Goal: Task Accomplishment & Management: Manage account settings

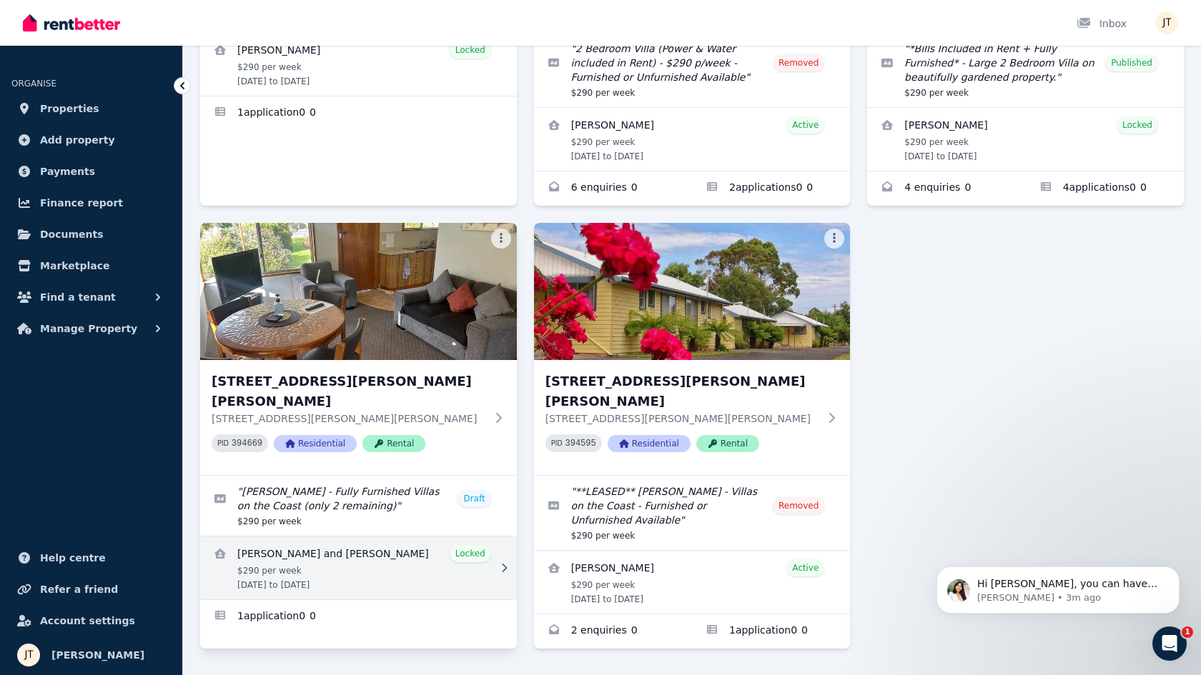
scroll to position [374, 0]
click at [337, 537] on link "View details for Bernice and Aaron Martin" at bounding box center [358, 568] width 317 height 63
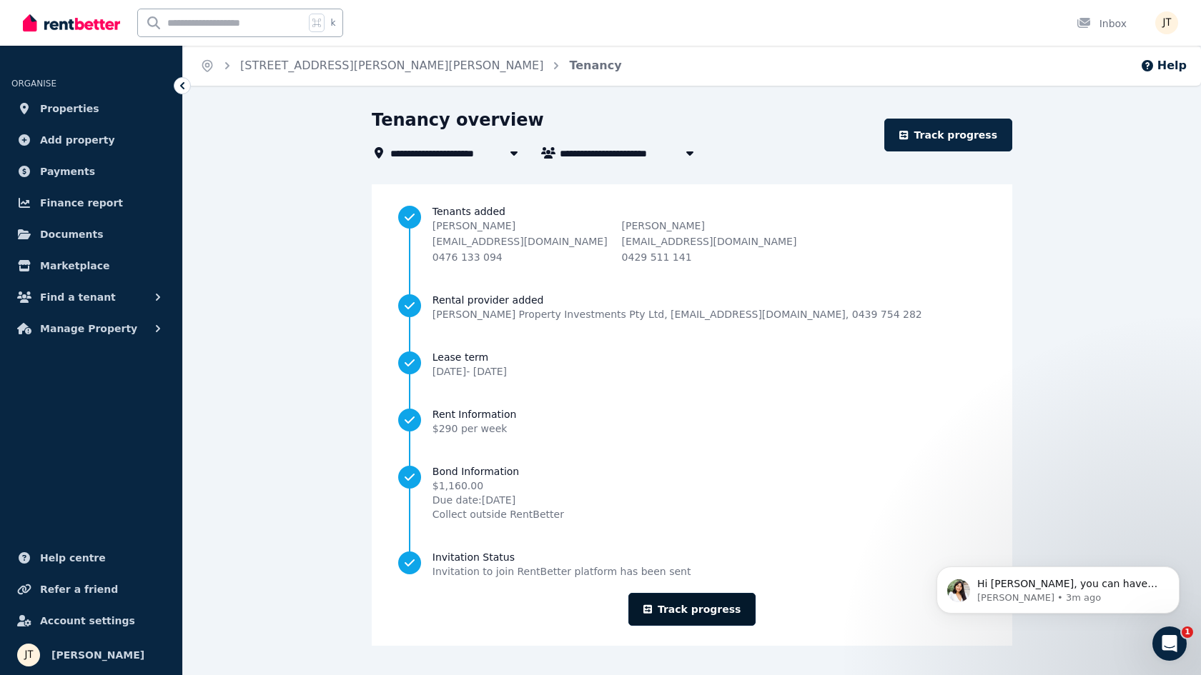
click at [708, 610] on link "Track progress" at bounding box center [692, 609] width 128 height 33
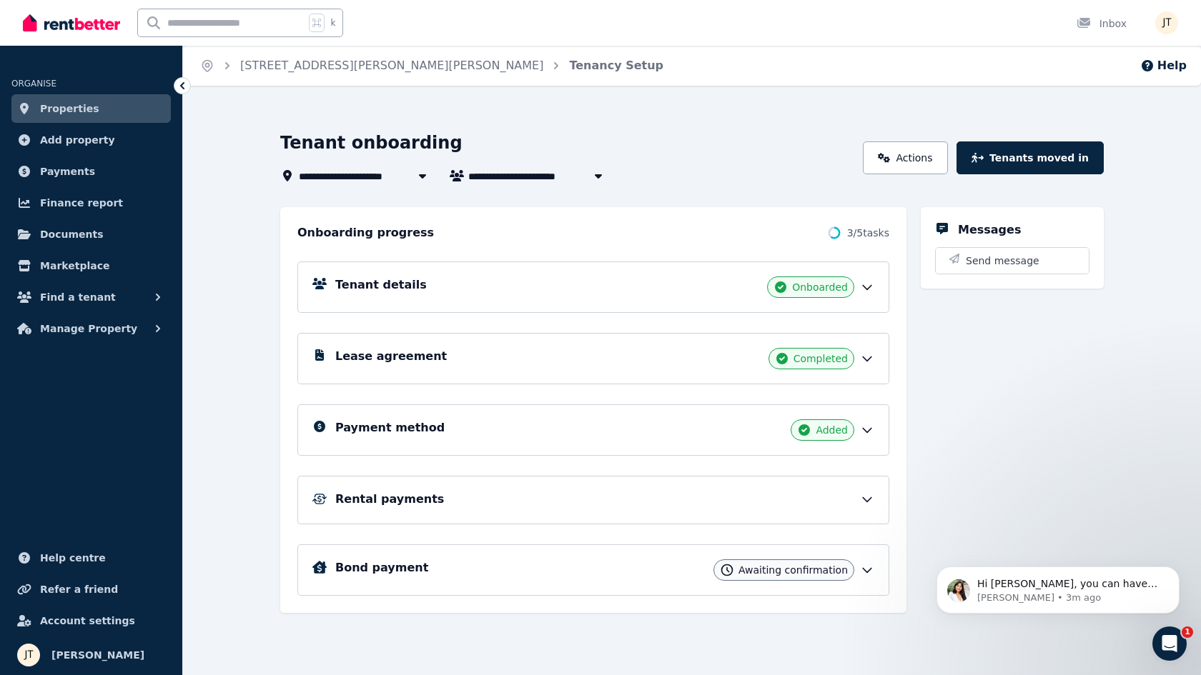
click at [680, 403] on div "Tenant details Onboarded Lease agreement Completed Payment method Added Rental …" at bounding box center [593, 419] width 592 height 354
click at [680, 432] on div "Payment method Added" at bounding box center [604, 430] width 539 height 21
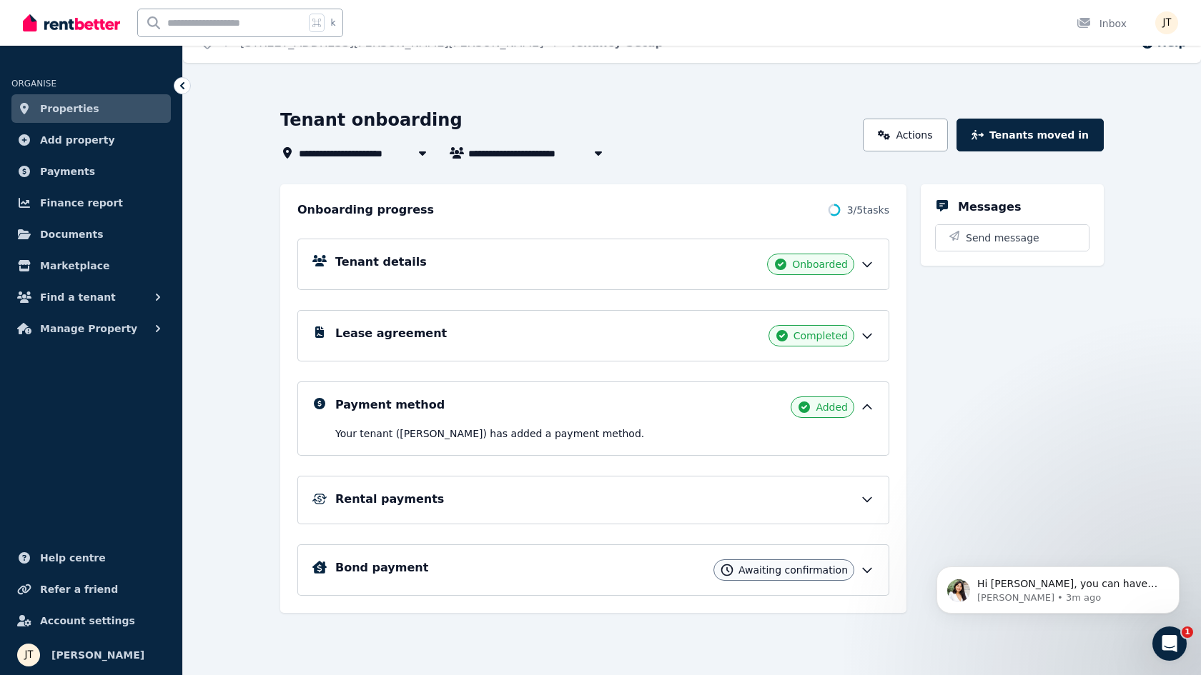
scroll to position [23, 0]
click at [675, 479] on div "Rental payments" at bounding box center [593, 500] width 592 height 49
click at [865, 522] on div "Rental payments" at bounding box center [593, 500] width 592 height 49
click at [867, 508] on div "Rental payments" at bounding box center [593, 500] width 562 height 19
click at [865, 500] on icon at bounding box center [867, 499] width 14 height 14
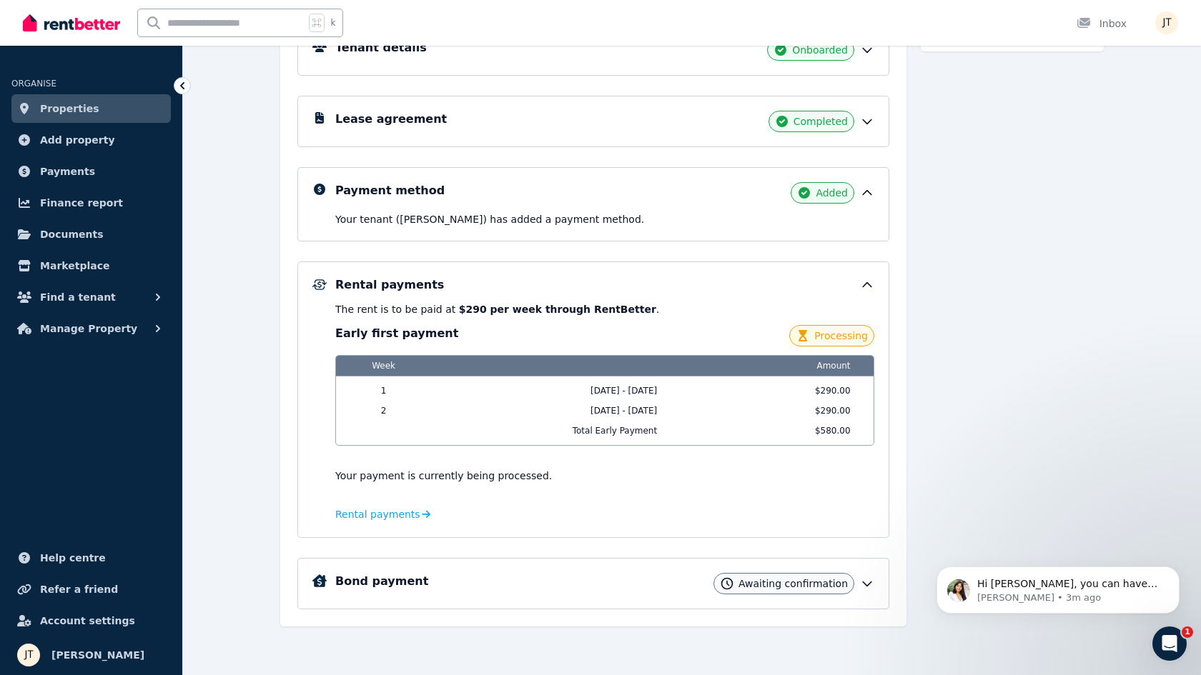
scroll to position [237, 0]
click at [636, 576] on div "Bond payment Awaiting confirmation" at bounding box center [604, 583] width 539 height 21
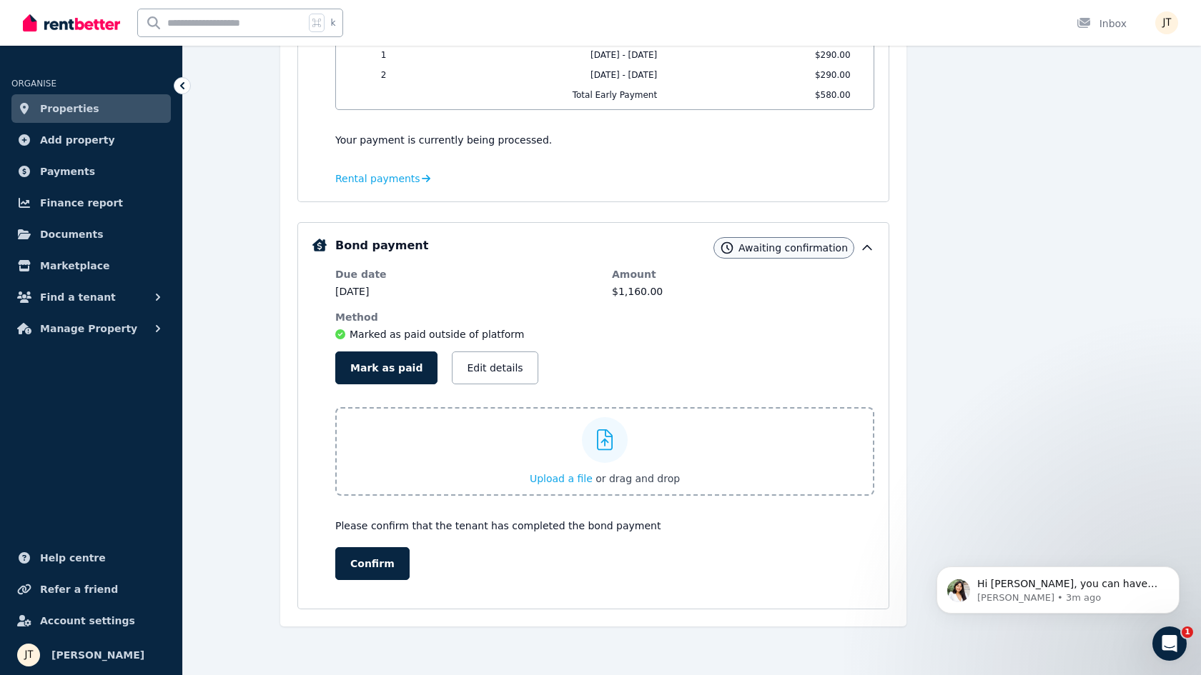
scroll to position [573, 0]
click at [405, 371] on button "Mark as paid" at bounding box center [386, 368] width 102 height 33
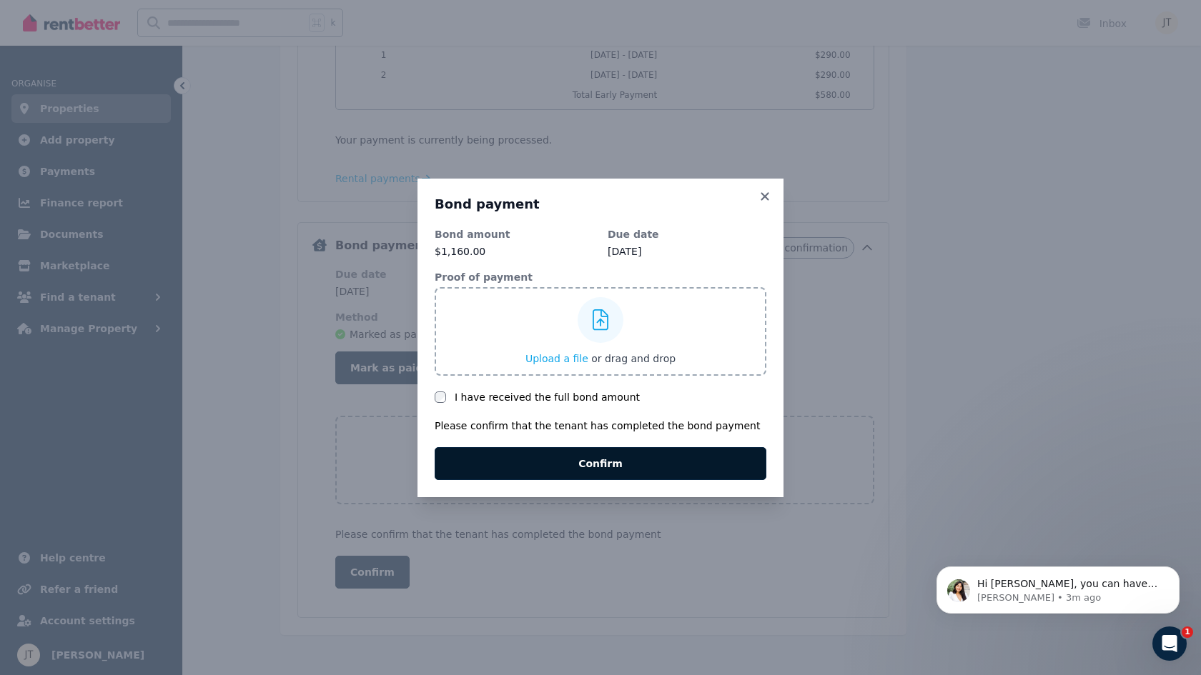
click at [627, 461] on button "Confirm" at bounding box center [601, 463] width 332 height 33
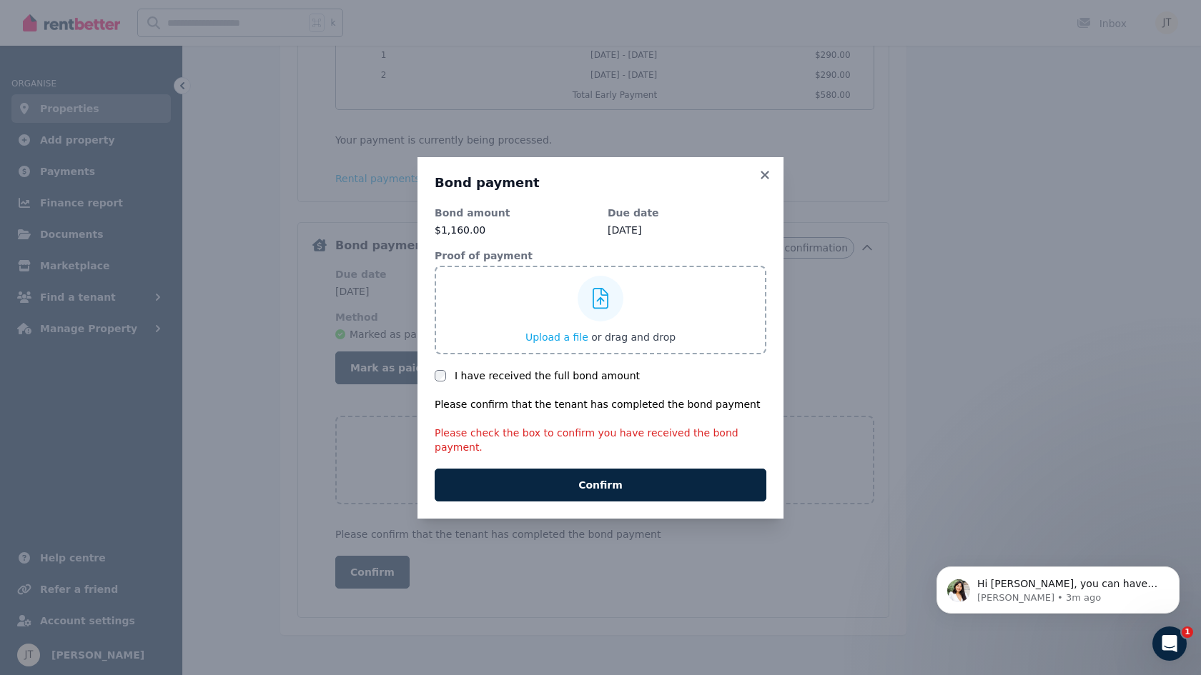
click at [455, 374] on div "Bond amount $1,160.00 Due date 10 Aug 2025 Proof of payment Upload a file or dr…" at bounding box center [601, 354] width 332 height 296
click at [465, 382] on label "I have received the full bond amount" at bounding box center [547, 376] width 185 height 14
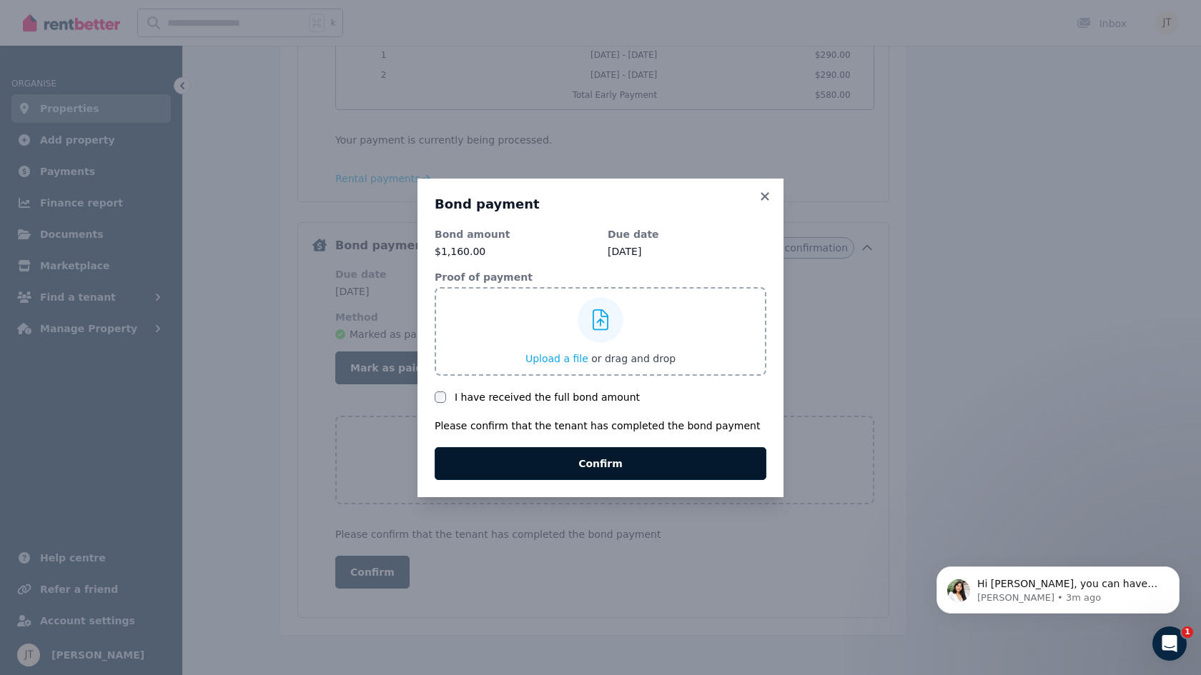
click at [549, 462] on button "Confirm" at bounding box center [601, 463] width 332 height 33
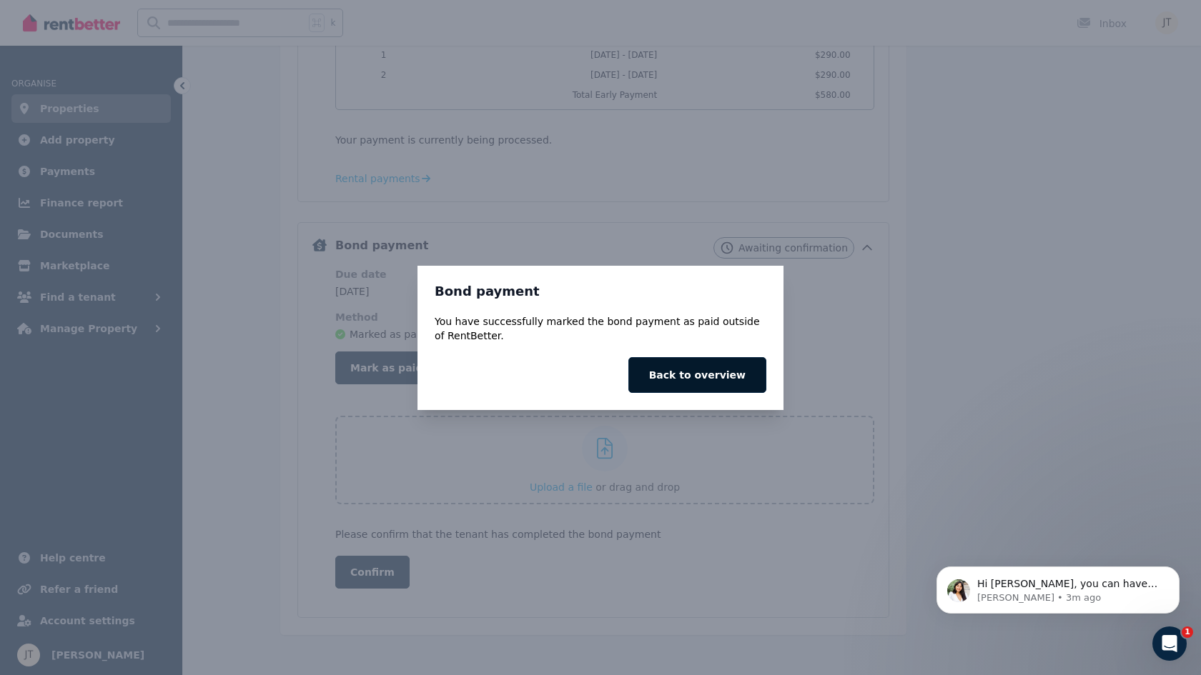
click at [720, 379] on button "Back to overview" at bounding box center [697, 375] width 138 height 36
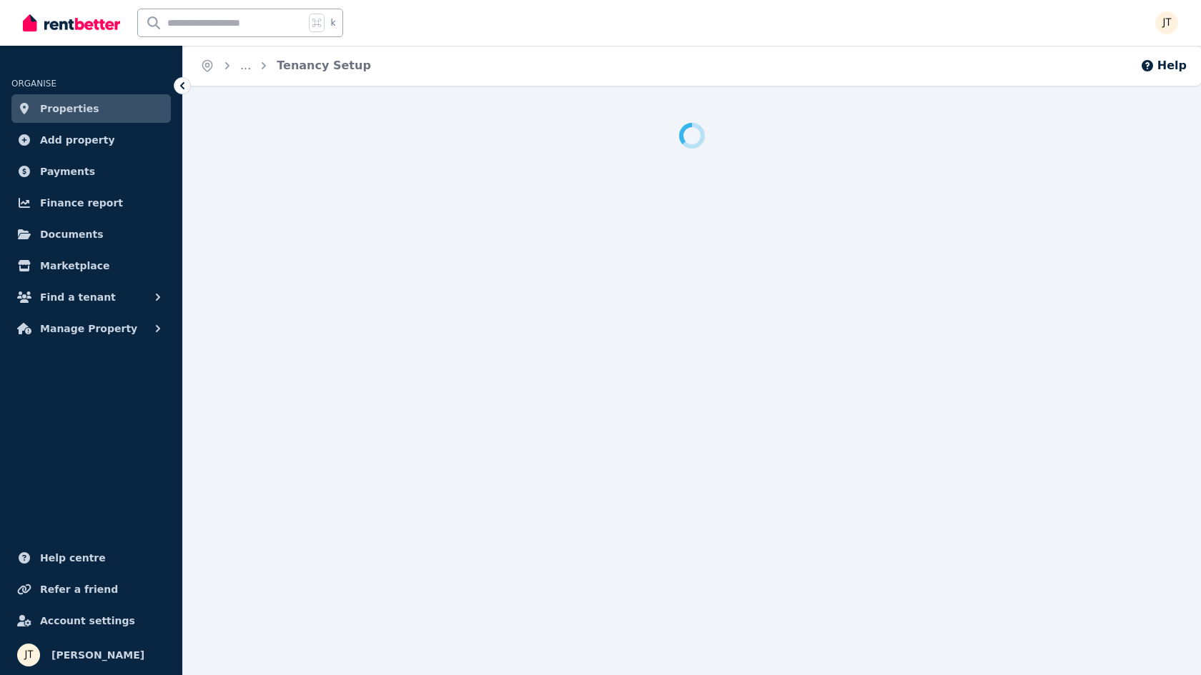
scroll to position [14, 0]
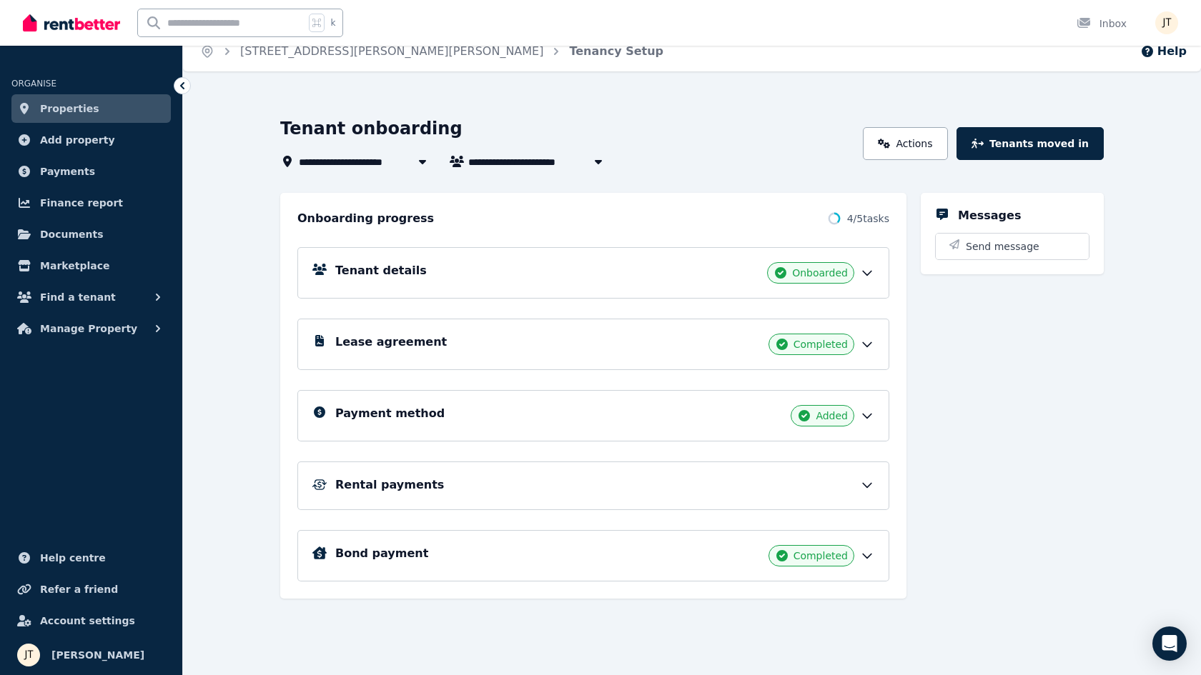
click at [66, 108] on span "Properties" at bounding box center [69, 108] width 59 height 17
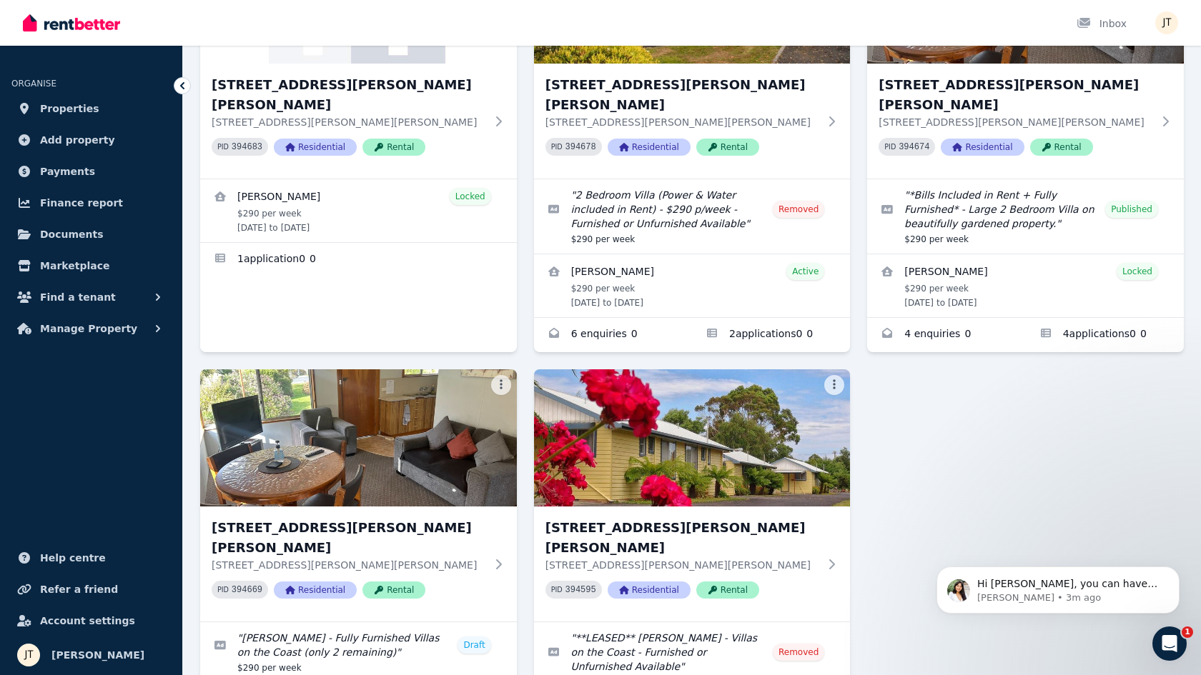
scroll to position [129, 0]
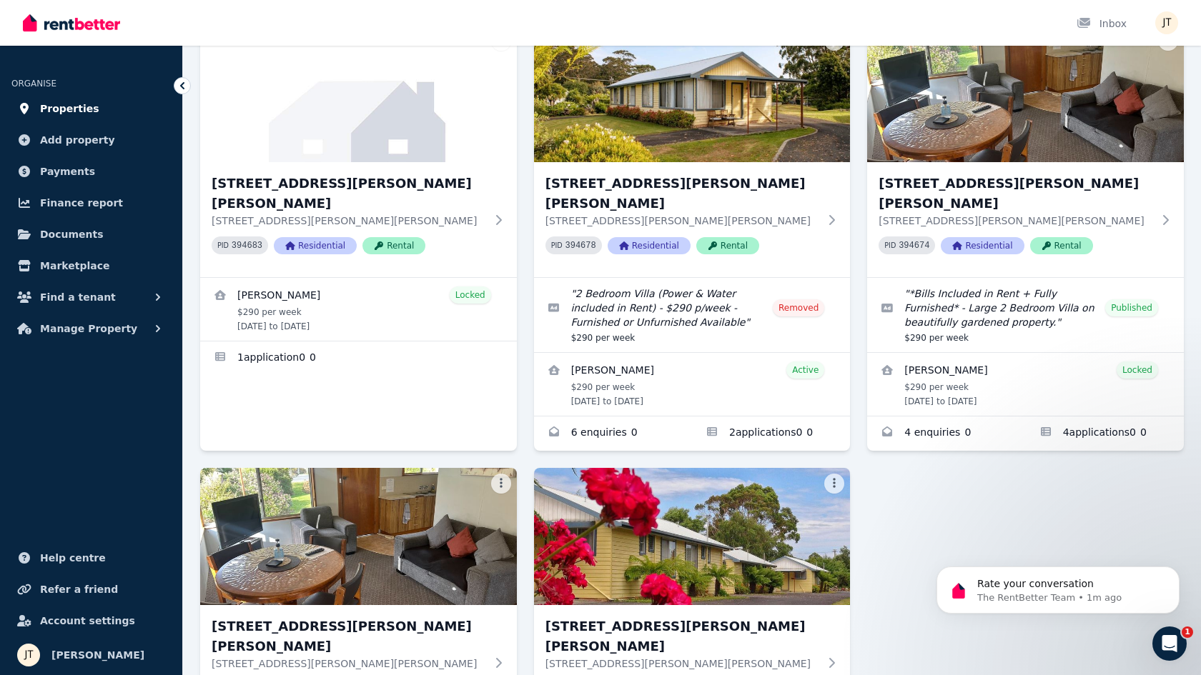
click at [69, 112] on span "Properties" at bounding box center [69, 108] width 59 height 17
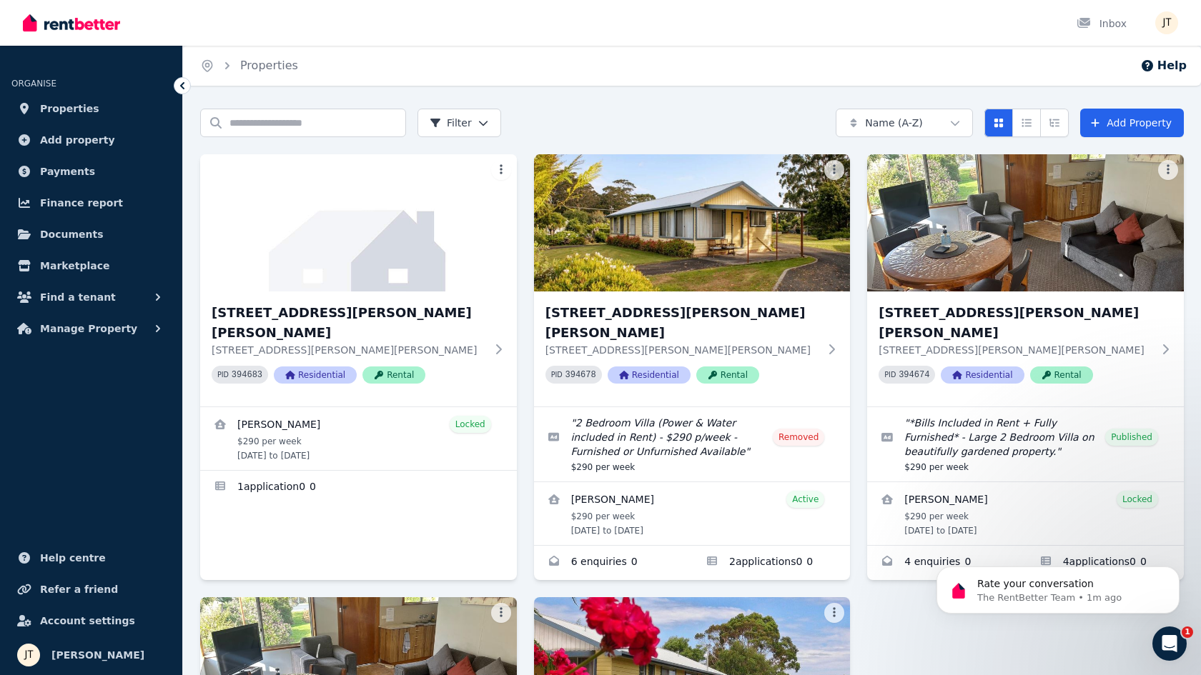
click at [1179, 650] on div "Open Intercom Messenger" at bounding box center [1169, 643] width 47 height 47
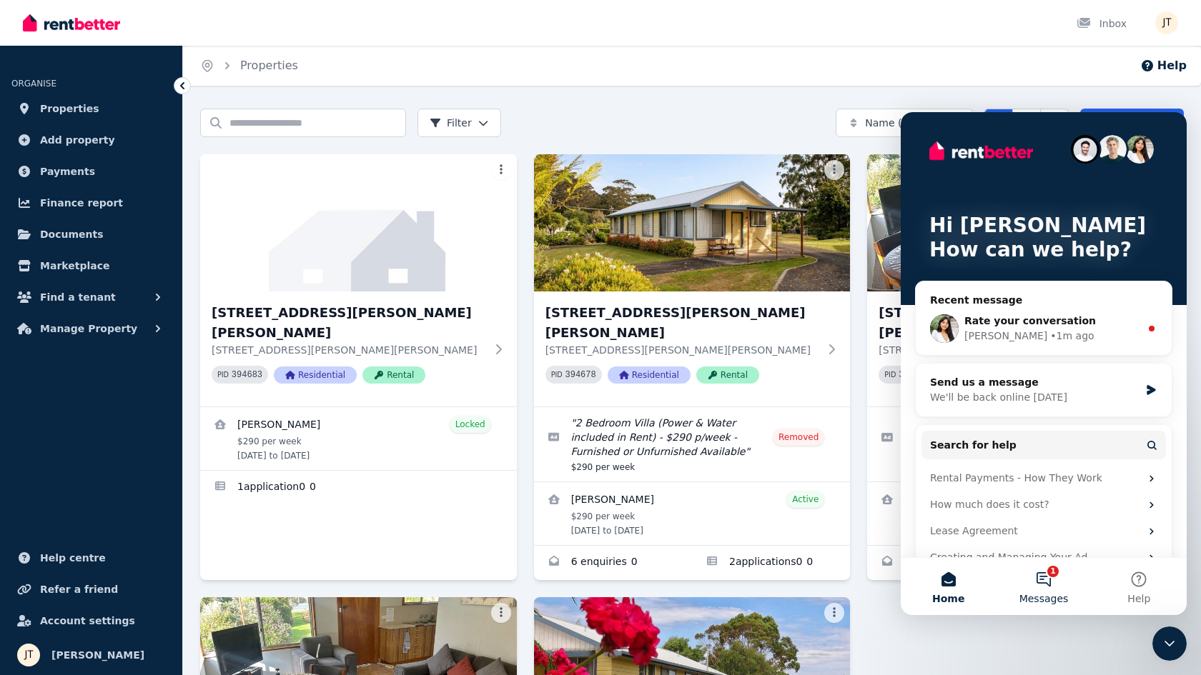
click at [1048, 587] on button "1 Messages" at bounding box center [1043, 586] width 95 height 57
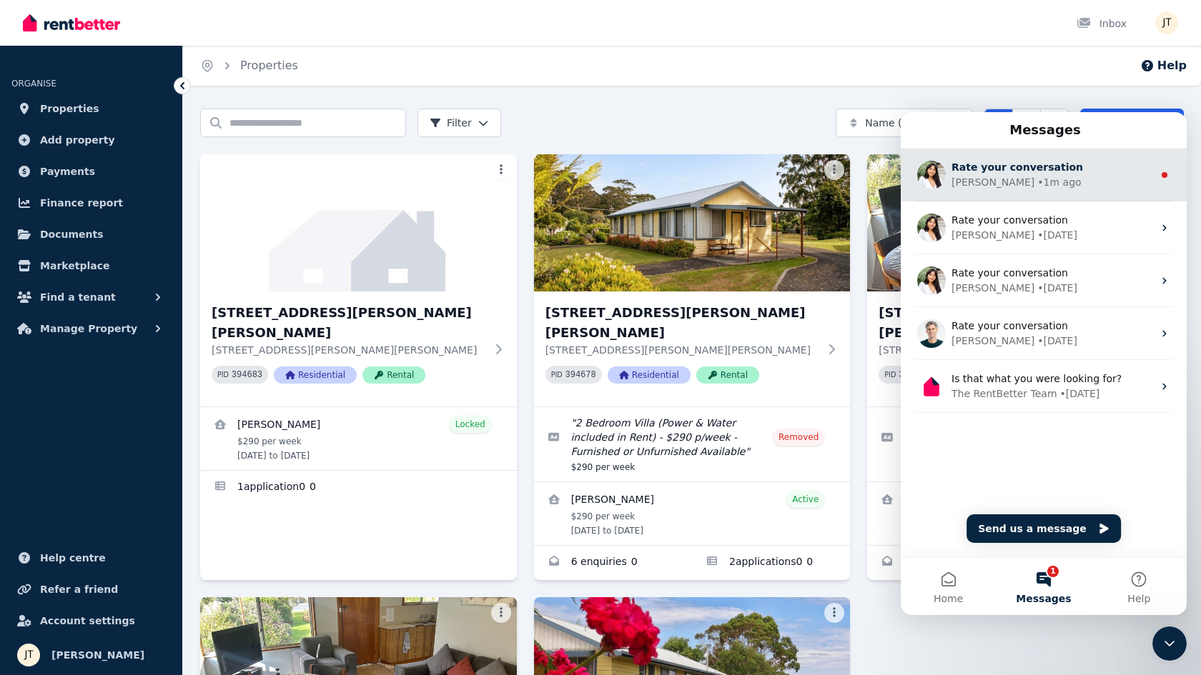
click at [1083, 179] on div "Rochelle • 1m ago" at bounding box center [1052, 182] width 202 height 15
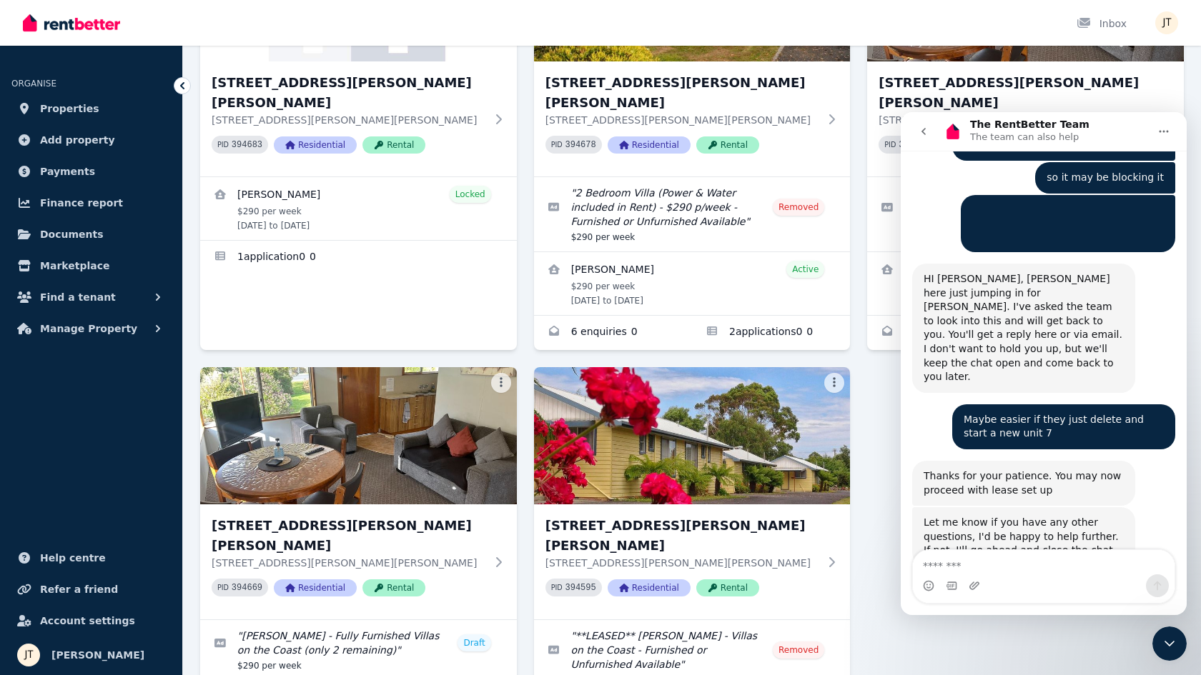
scroll to position [374, 0]
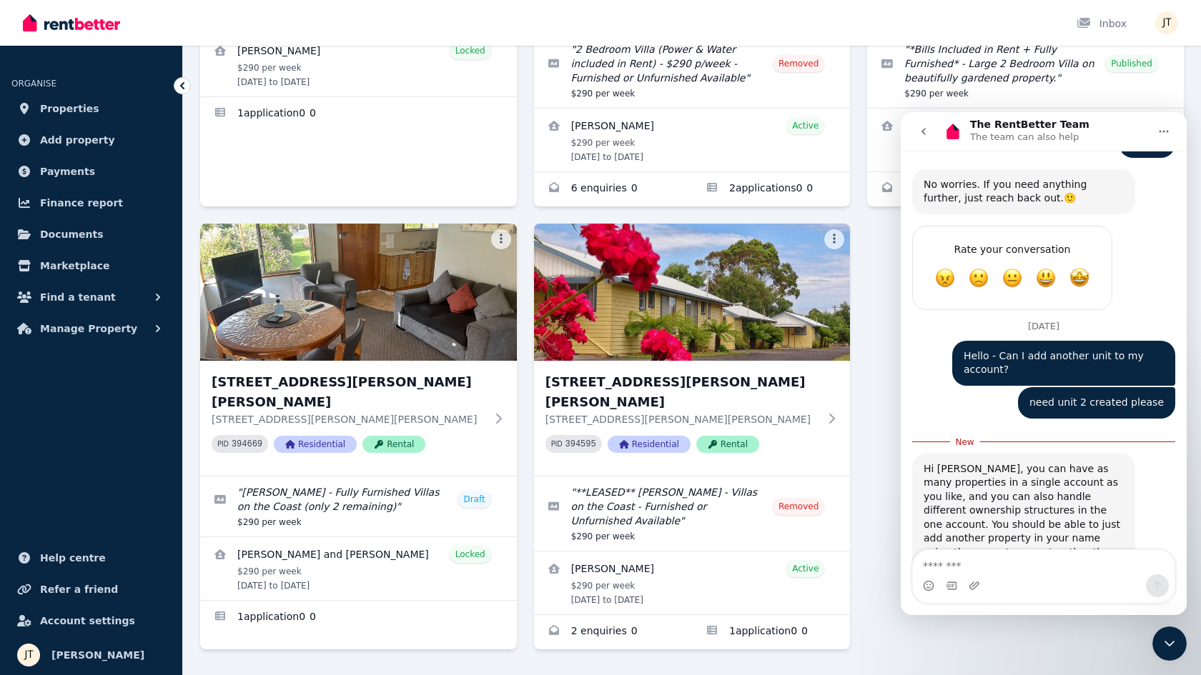
click at [1021, 462] on div "Hi [PERSON_NAME], you can have as many properties in a single account as you li…" at bounding box center [1023, 518] width 200 height 112
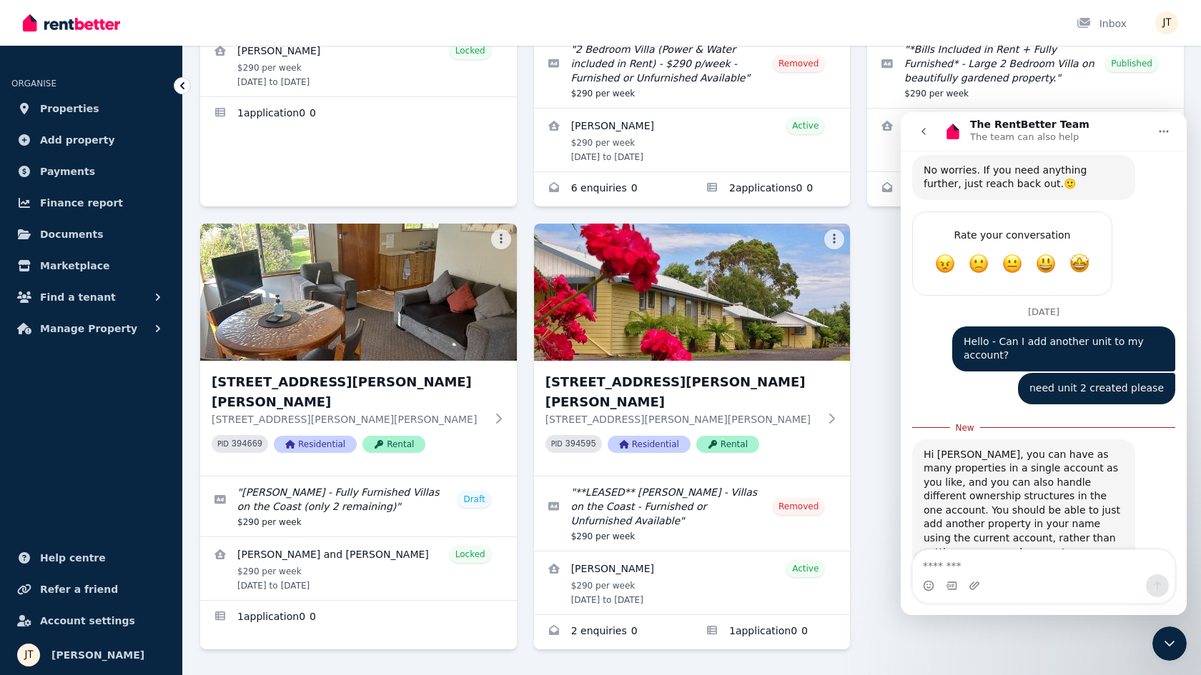
click at [998, 448] on div "Hi [PERSON_NAME], you can have as many properties in a single account as you li…" at bounding box center [1023, 504] width 200 height 112
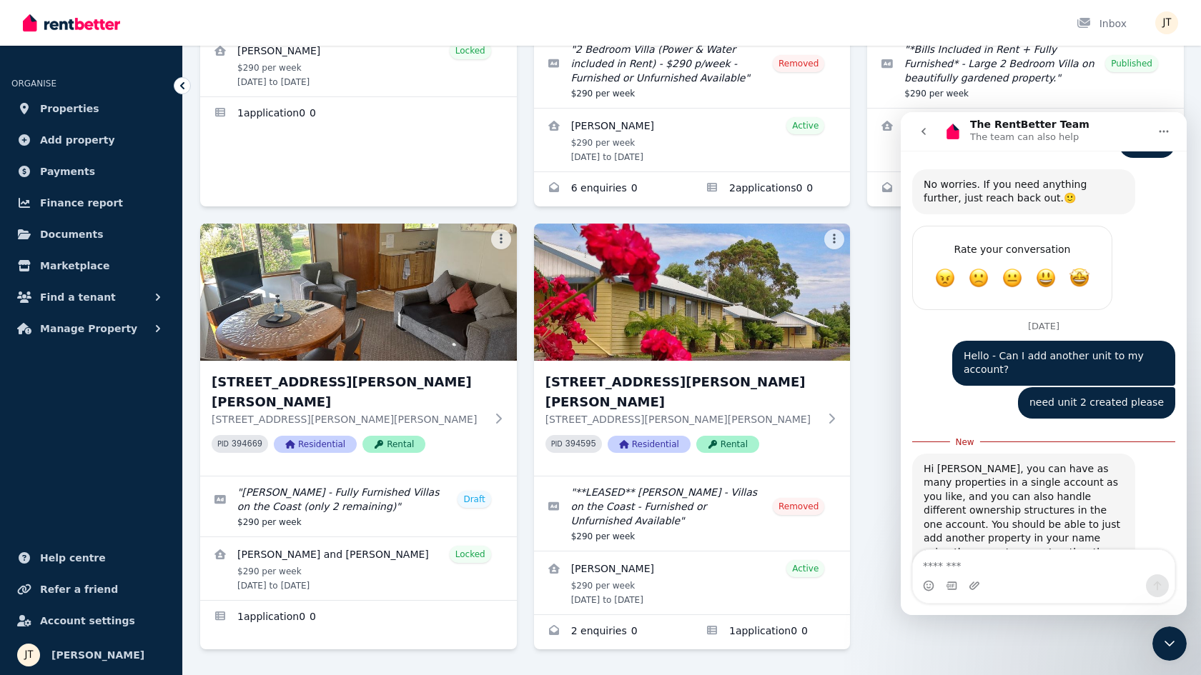
scroll to position [1740, 0]
click at [998, 462] on div "Hi [PERSON_NAME], you can have as many properties in a single account as you li…" at bounding box center [1023, 518] width 200 height 112
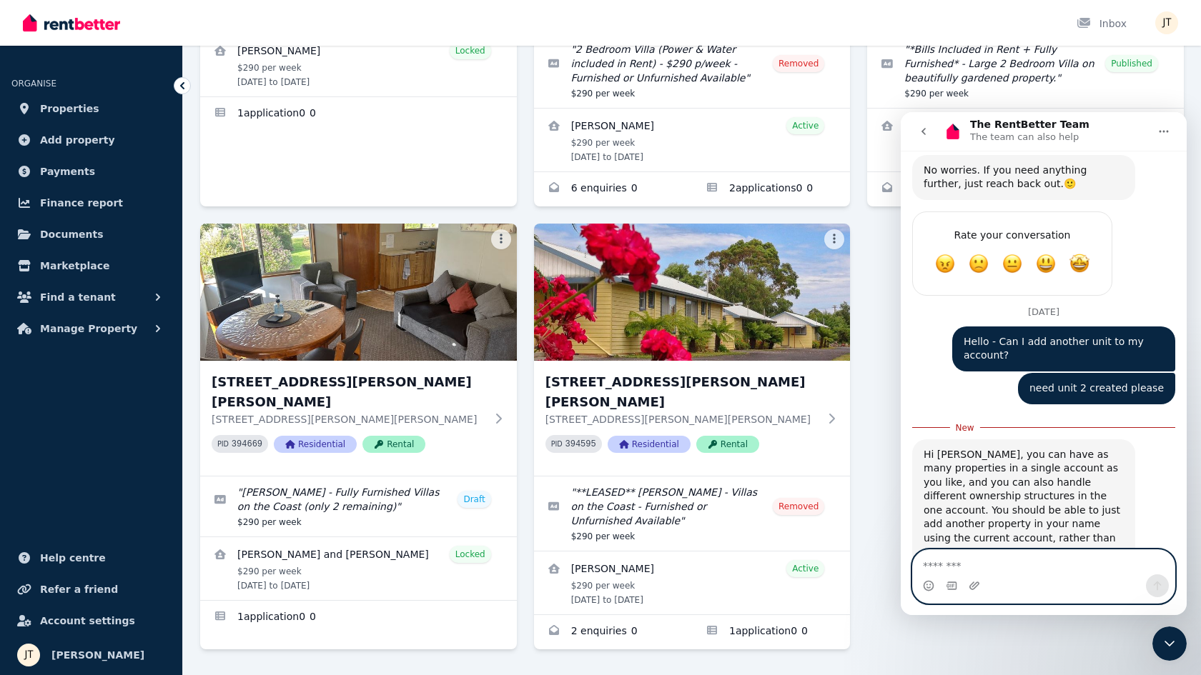
click at [994, 556] on textarea "Message…" at bounding box center [1044, 562] width 262 height 24
type textarea "**"
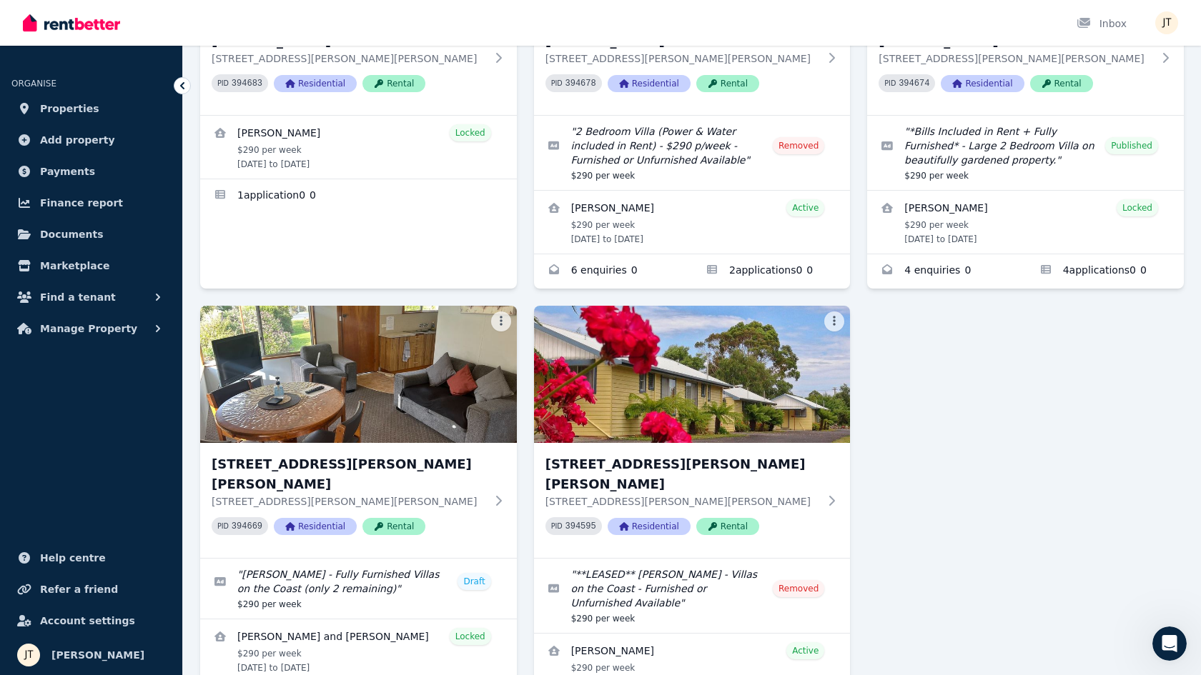
click at [966, 378] on div "4/21 Andrew St, Strahan 4/21 Andrew St, Strahan TAS 7468 PID 394683 Residential…" at bounding box center [691, 297] width 983 height 869
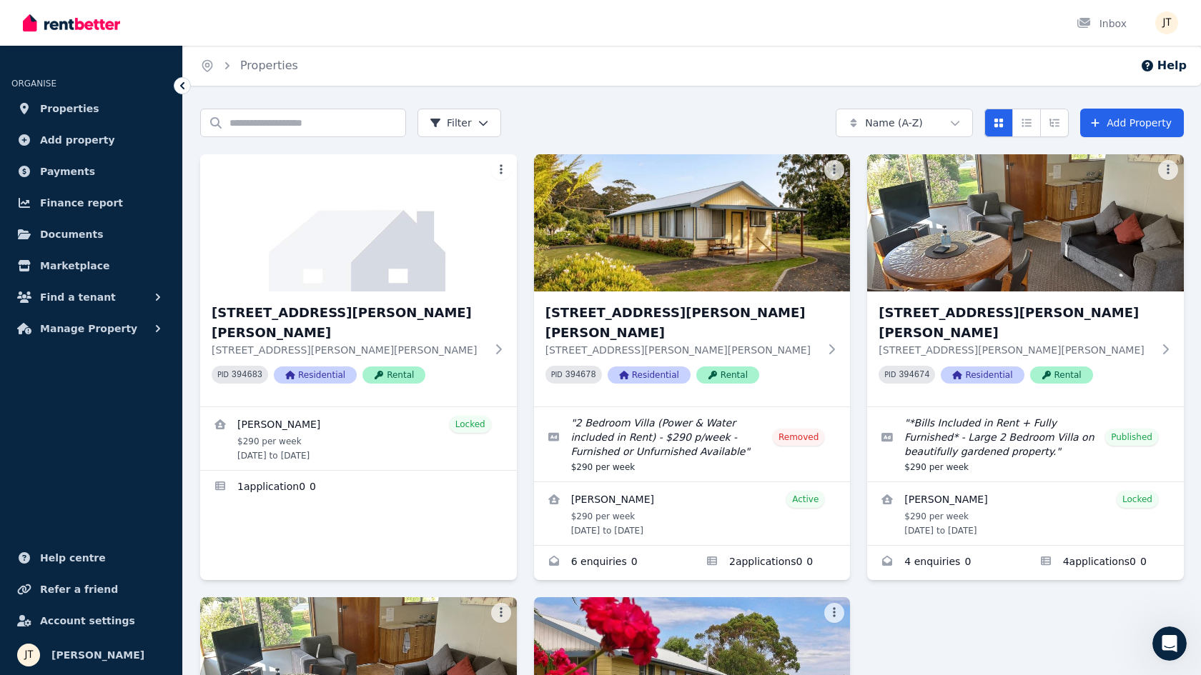
scroll to position [0, 0]
click at [1139, 114] on link "Add Property" at bounding box center [1132, 123] width 104 height 29
click at [1177, 654] on div "Open Intercom Messenger" at bounding box center [1169, 643] width 47 height 47
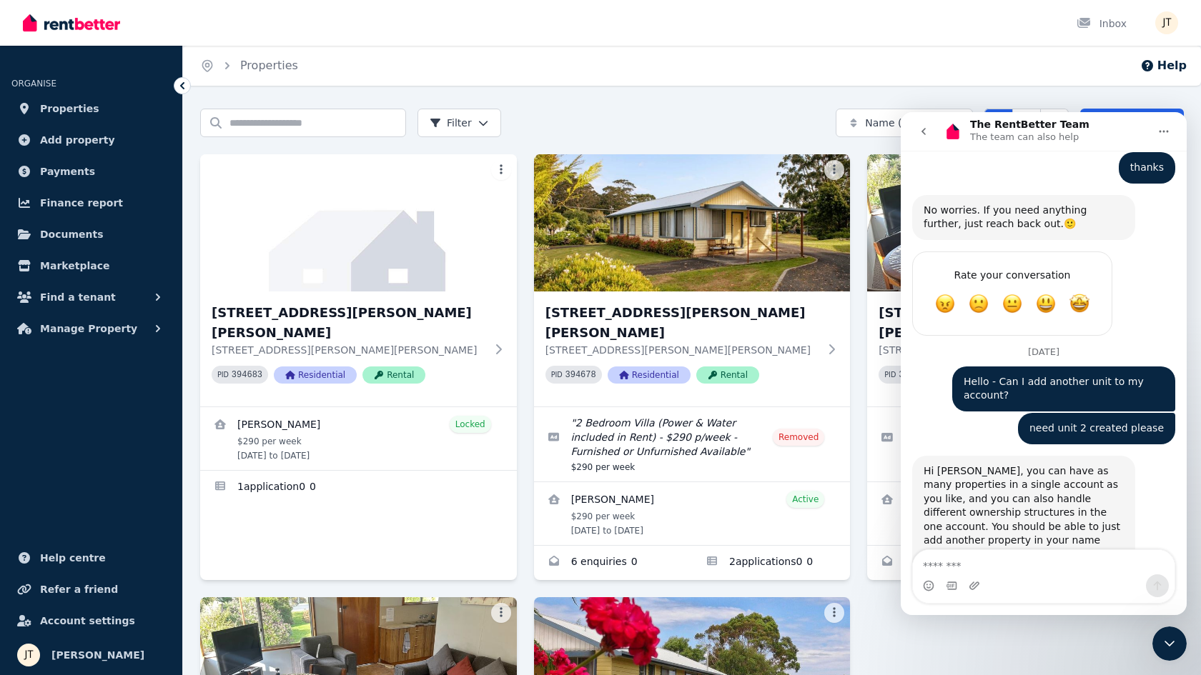
scroll to position [1758, 0]
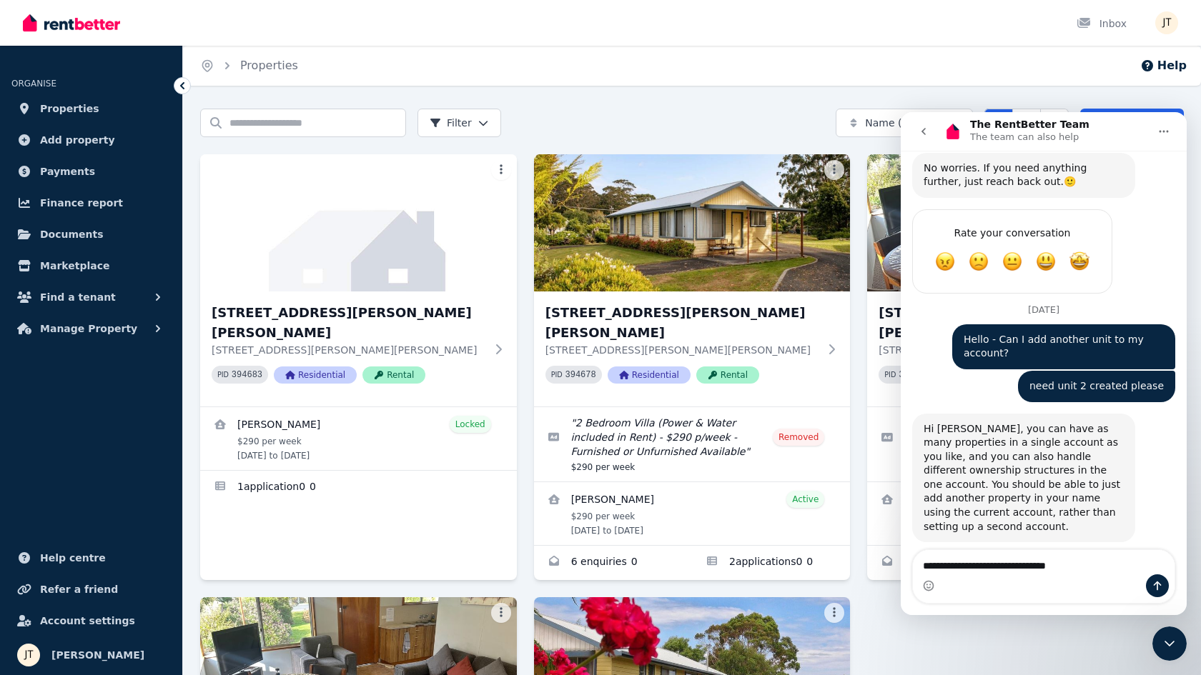
type textarea "**********"
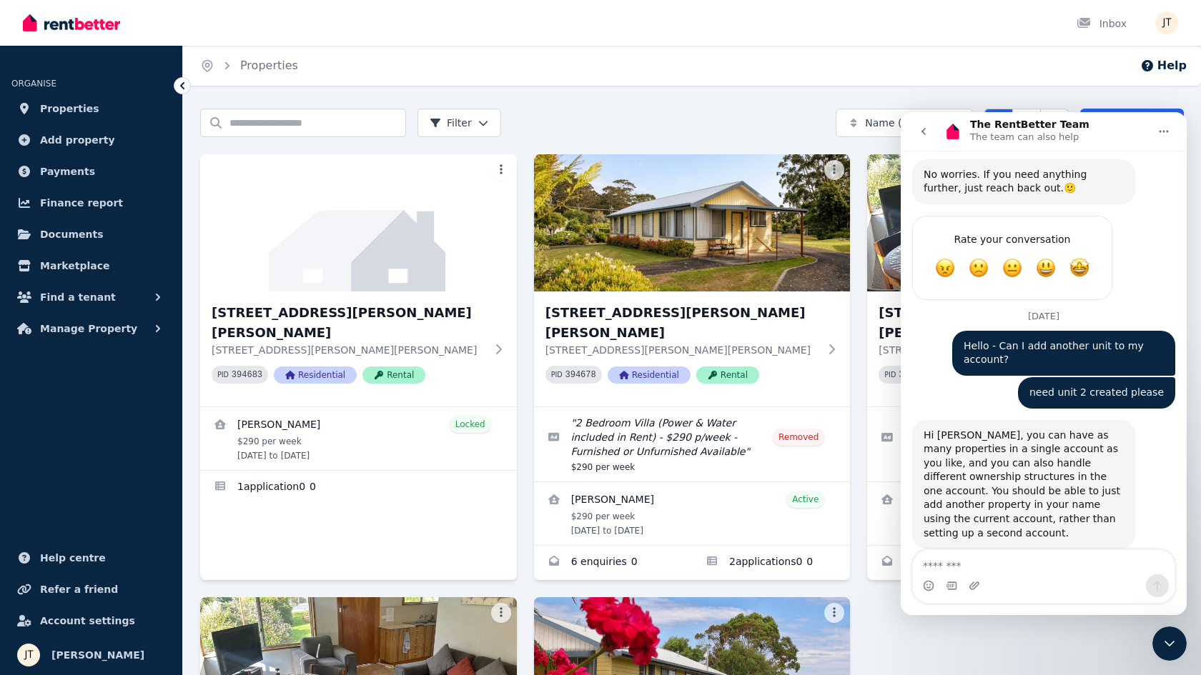
scroll to position [1790, 0]
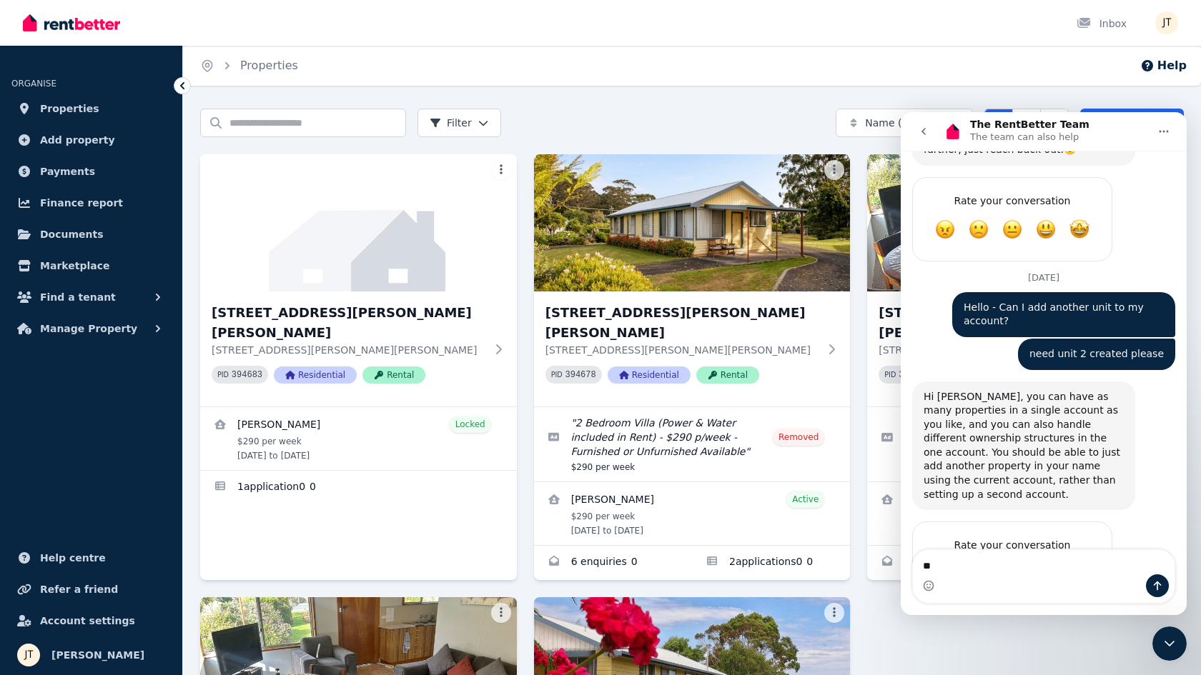
type textarea "*"
type textarea "**********"
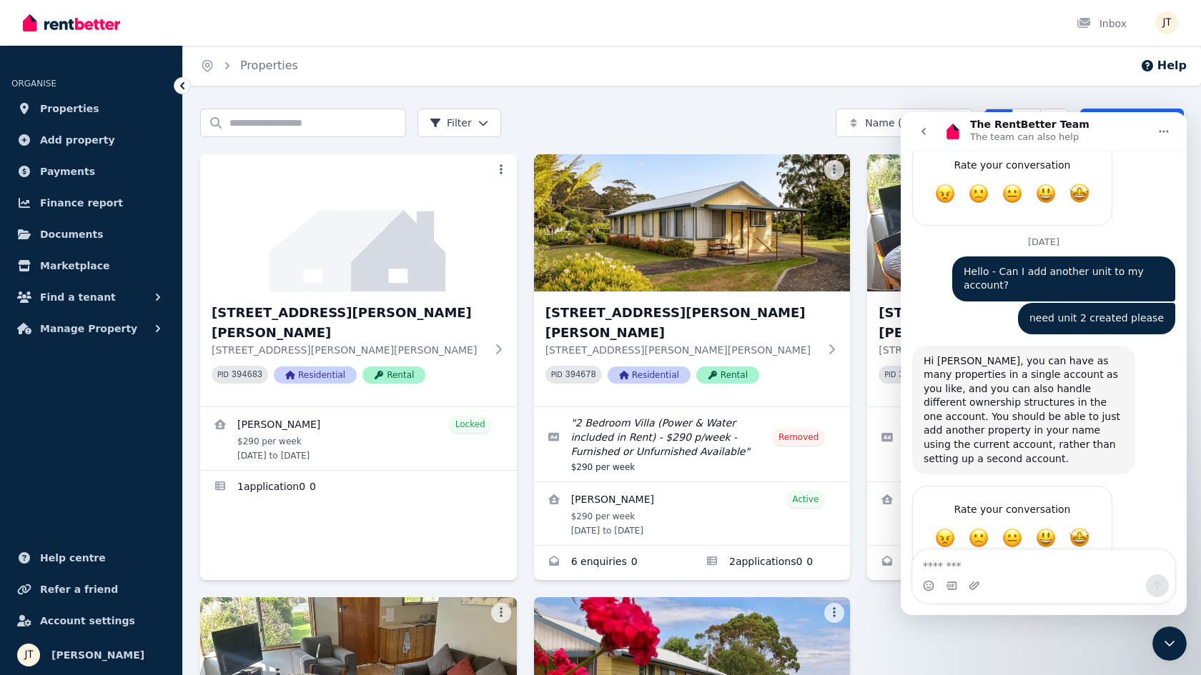
scroll to position [1836, 0]
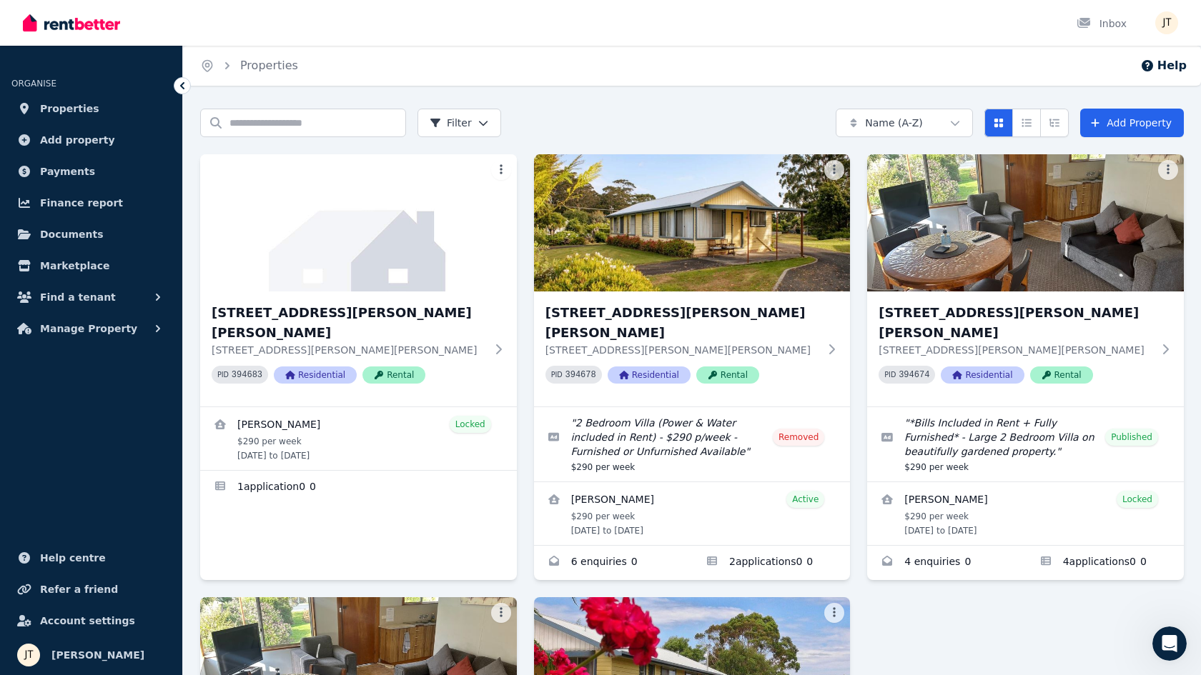
click at [1053, 612] on div "4/21 Andrew St, Strahan 4/21 Andrew St, Strahan TAS 7468 PID 394683 Residential…" at bounding box center [691, 588] width 983 height 869
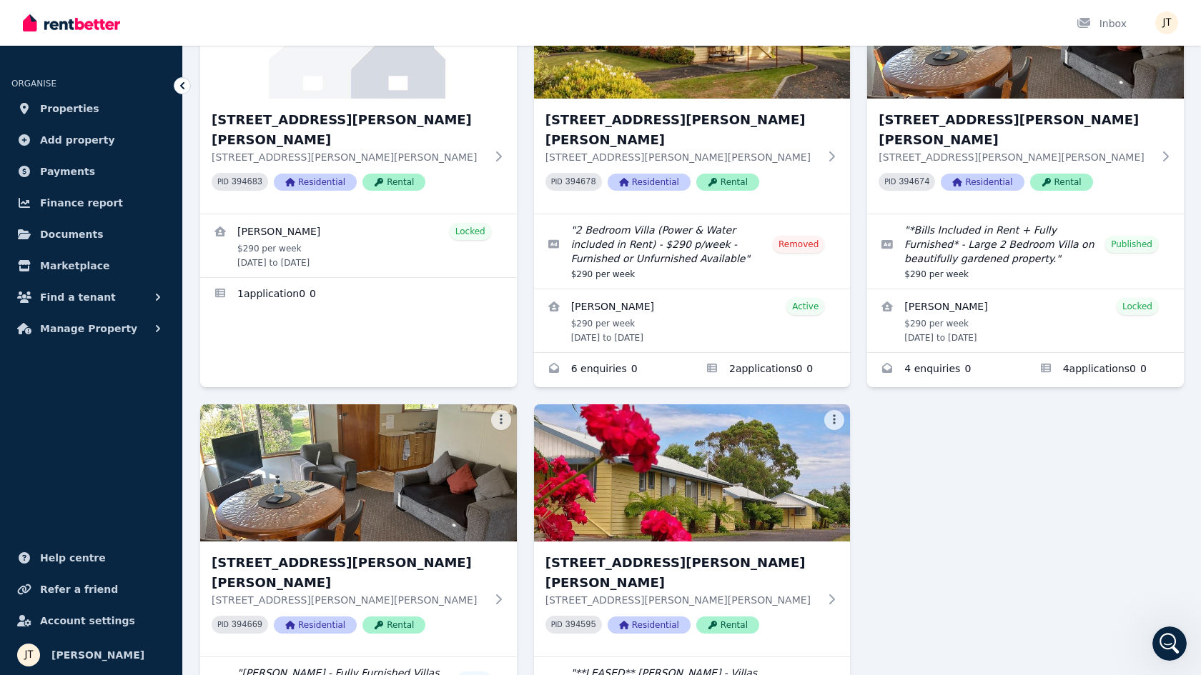
scroll to position [133, 0]
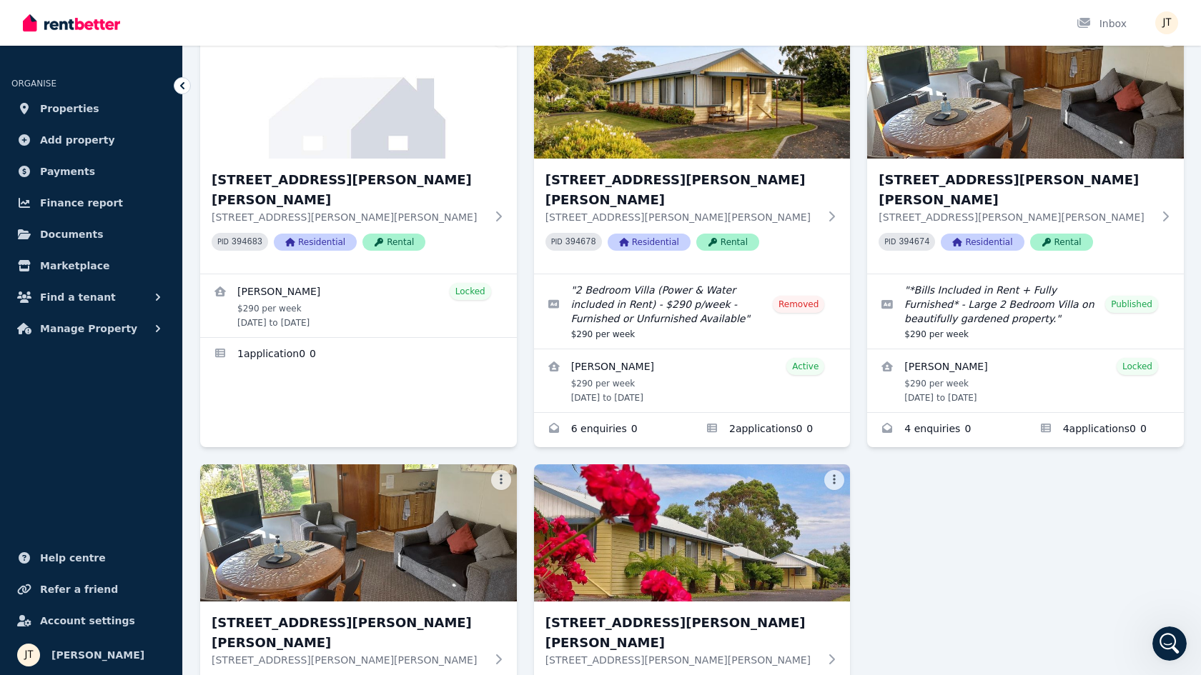
click at [972, 499] on div "4/21 Andrew St, Strahan 4/21 Andrew St, Strahan TAS 7468 PID 394683 Residential…" at bounding box center [691, 455] width 983 height 869
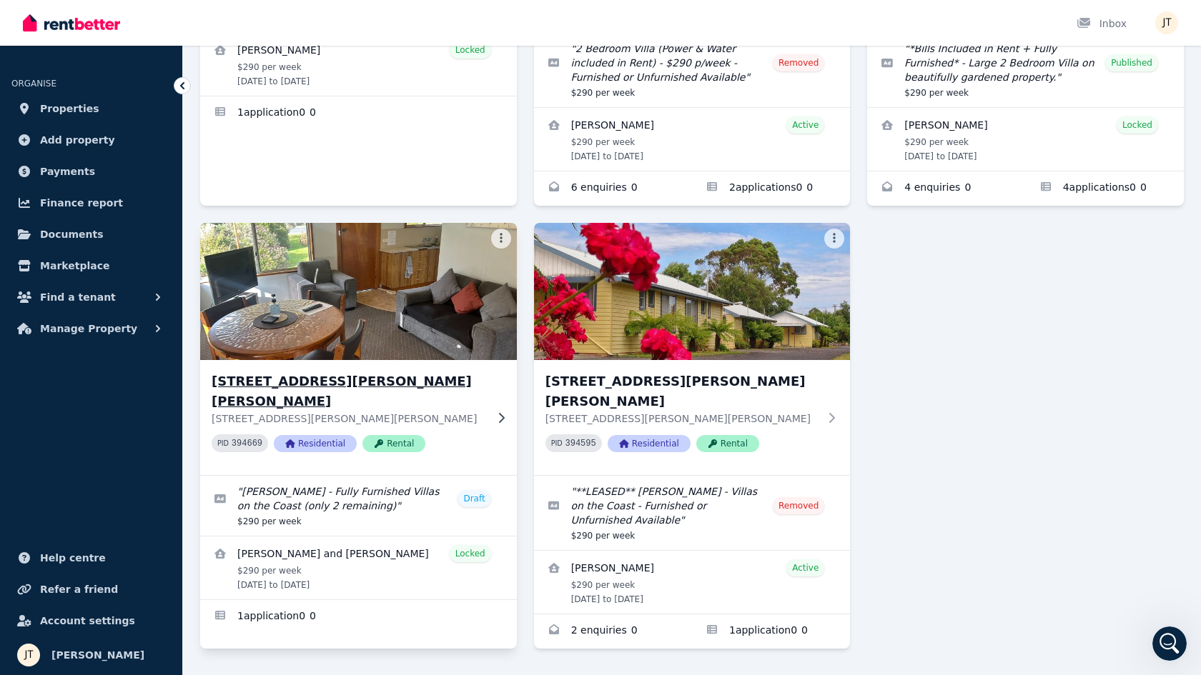
scroll to position [374, 0]
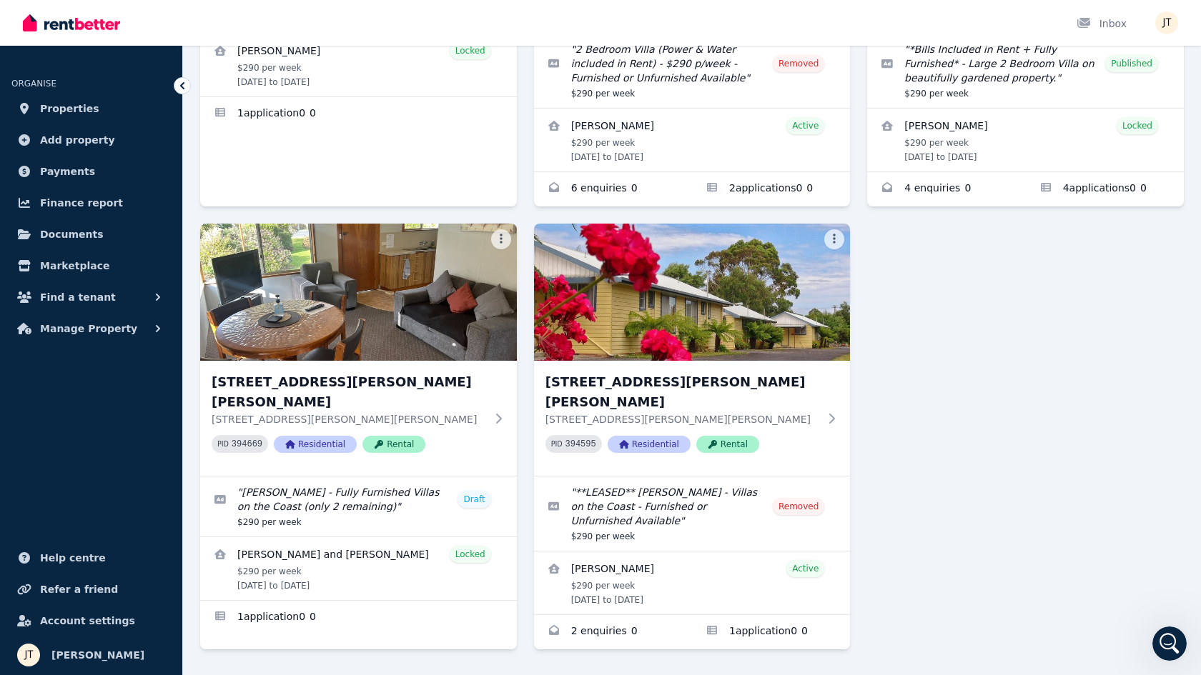
click at [959, 372] on div "4/21 Andrew St, Strahan 4/21 Andrew St, Strahan TAS 7468 PID 394683 Residential…" at bounding box center [691, 215] width 983 height 869
click at [976, 389] on div "4/21 Andrew St, Strahan 4/21 Andrew St, Strahan TAS 7468 PID 394683 Residential…" at bounding box center [691, 215] width 983 height 869
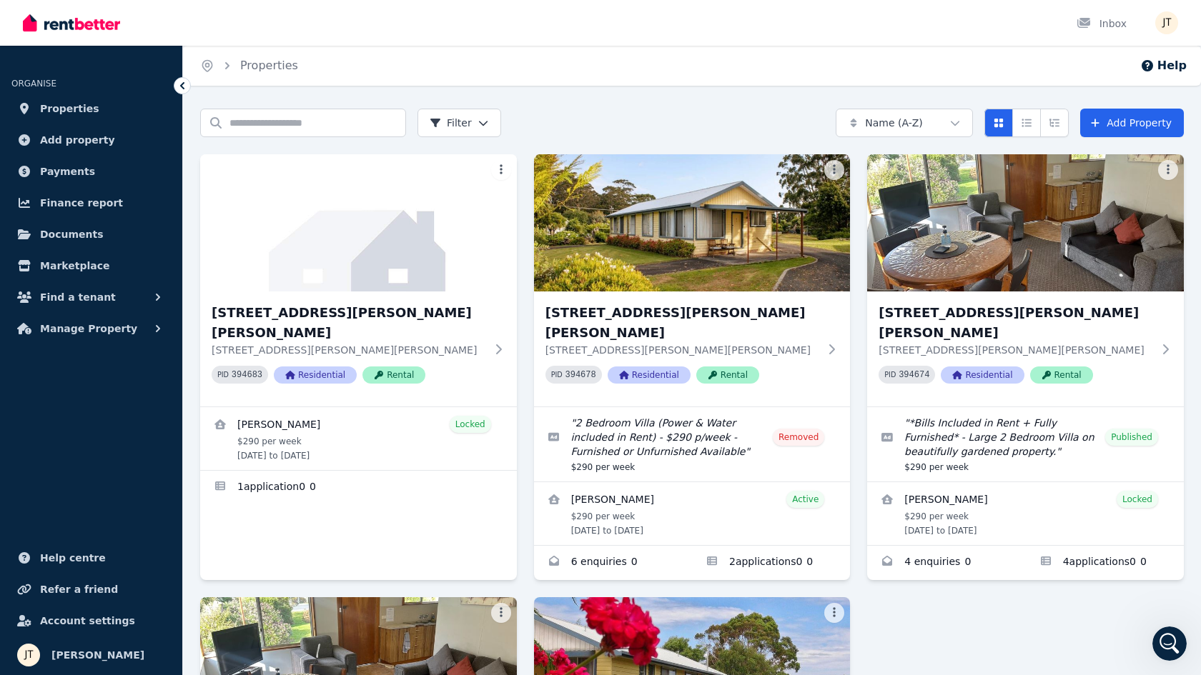
scroll to position [0, 0]
click at [935, 546] on link "Enquiries for 6/21 Andrew St, Strahan" at bounding box center [946, 563] width 158 height 34
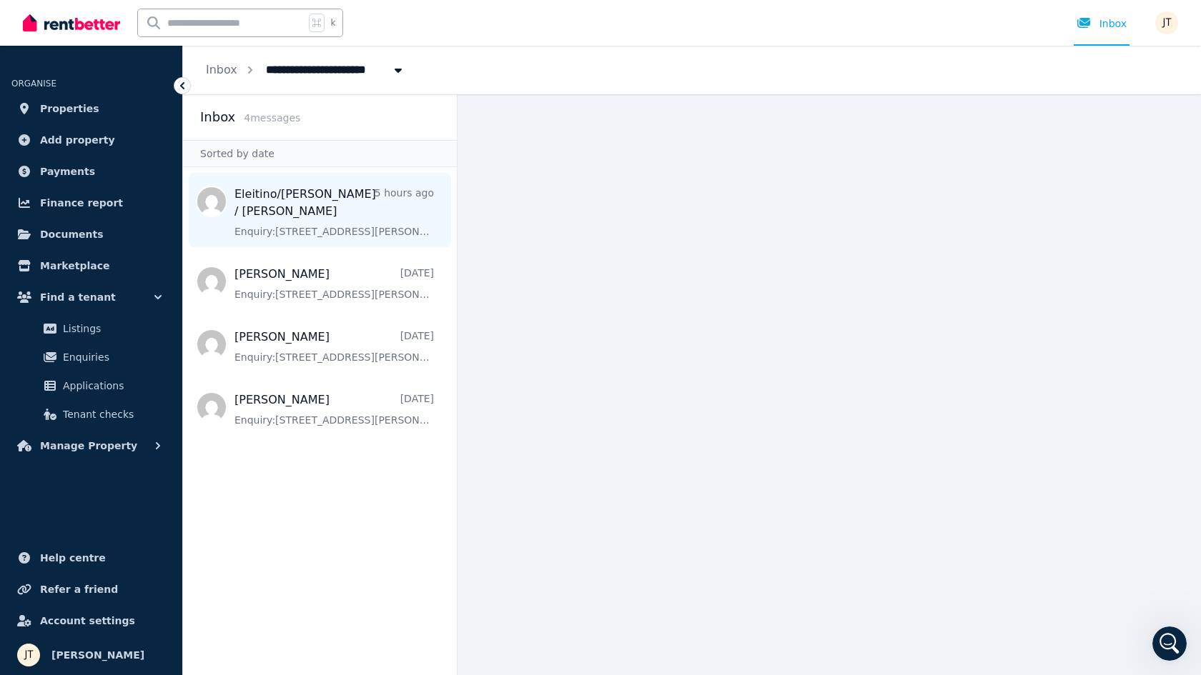
click at [342, 205] on span "Message list" at bounding box center [320, 210] width 274 height 74
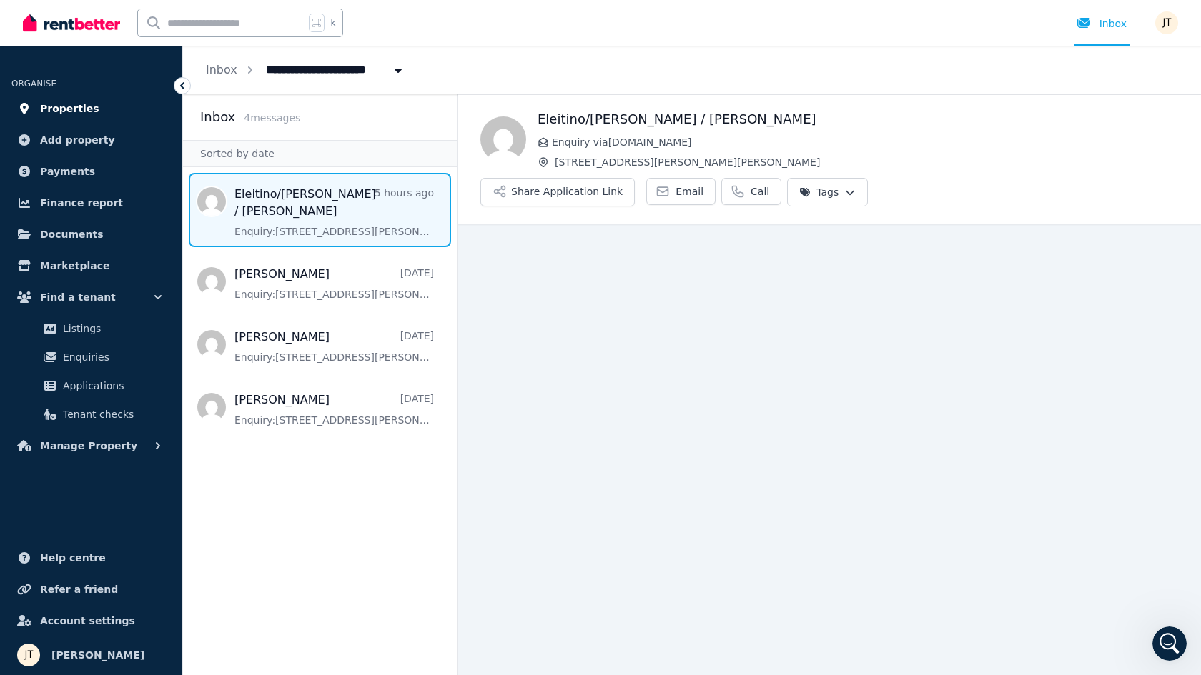
click at [79, 109] on span "Properties" at bounding box center [69, 108] width 59 height 17
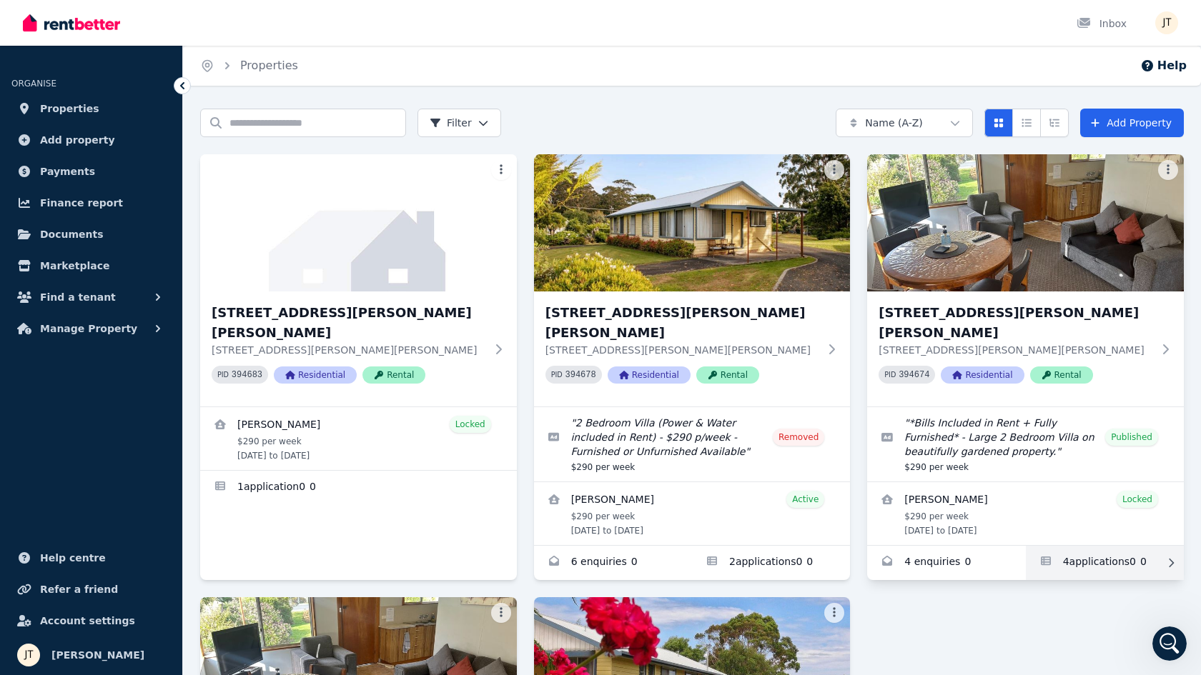
click at [1082, 546] on link "Applications for 6/21 Andrew St, Strahan" at bounding box center [1105, 563] width 158 height 34
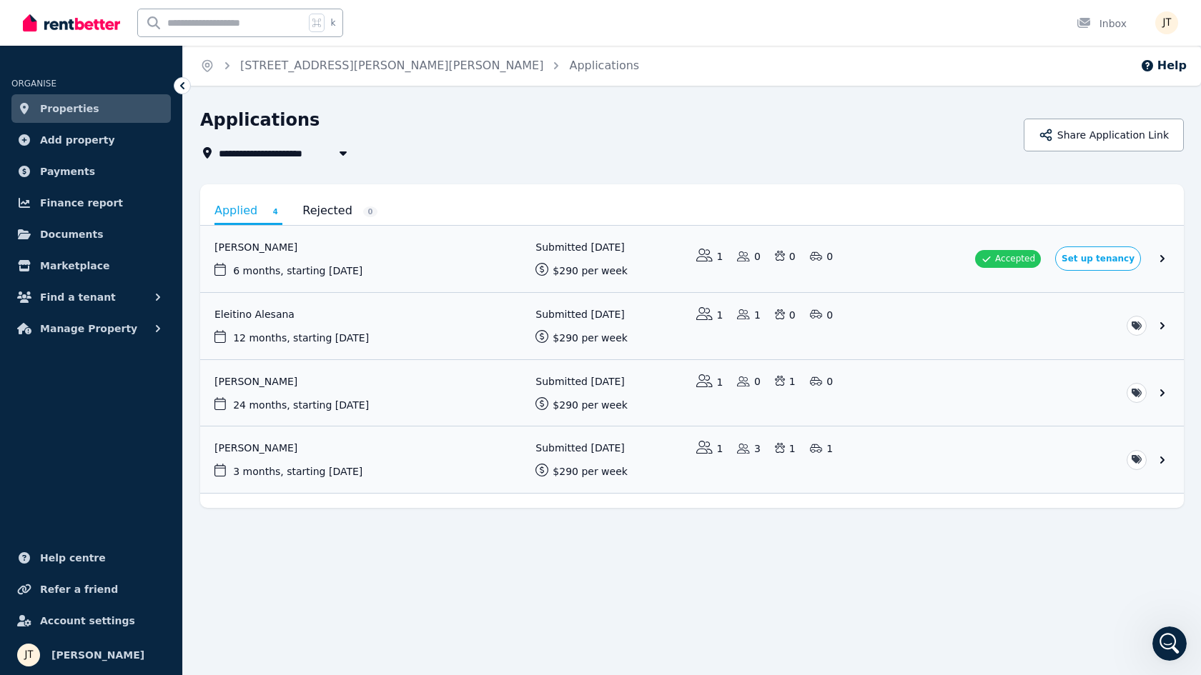
click at [81, 111] on span "Properties" at bounding box center [69, 108] width 59 height 17
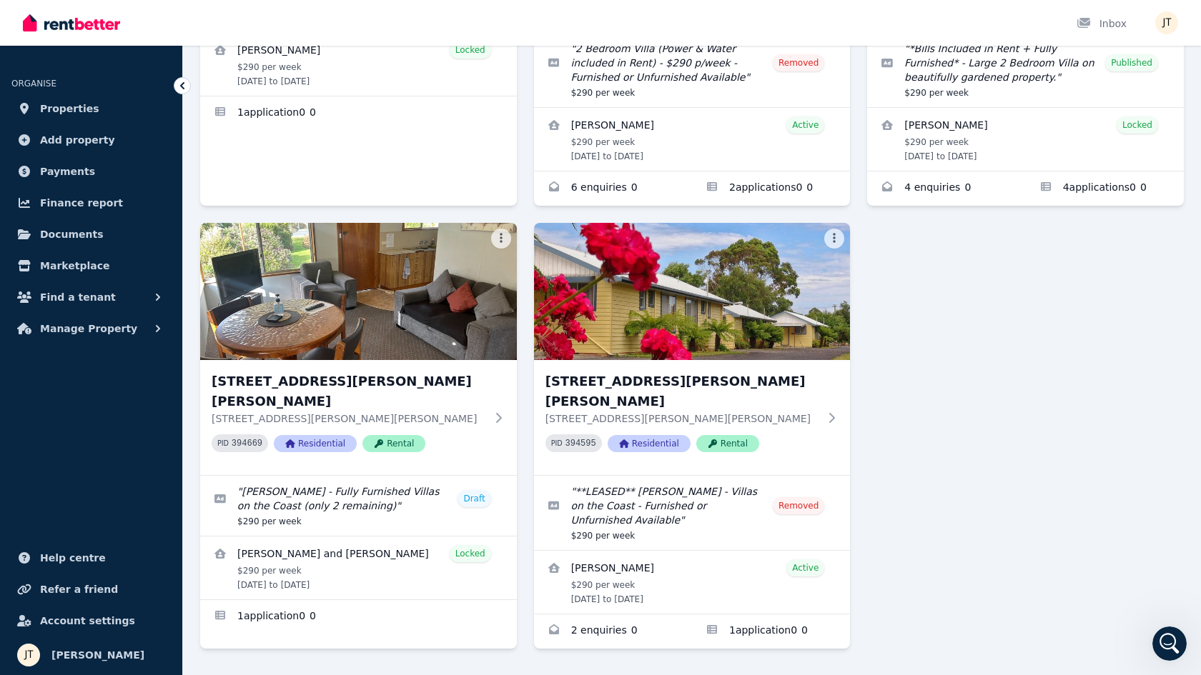
scroll to position [374, 0]
